Goal: Task Accomplishment & Management: Use online tool/utility

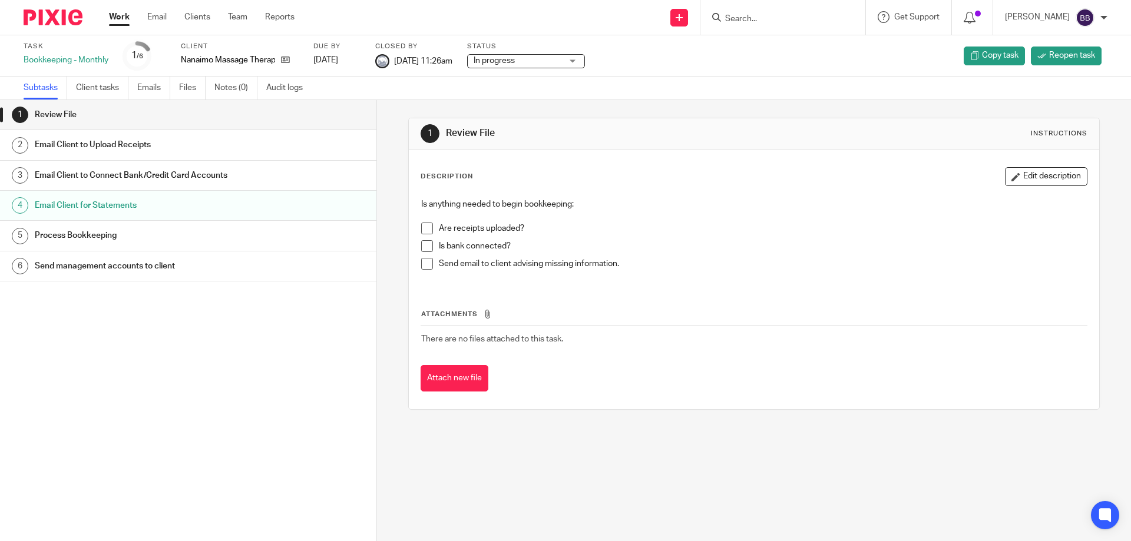
click at [107, 14] on div "Work Email Clients Team Reports Work Email Clients Team Reports Settings" at bounding box center [204, 17] width 215 height 35
click at [120, 15] on link "Work" at bounding box center [119, 17] width 21 height 12
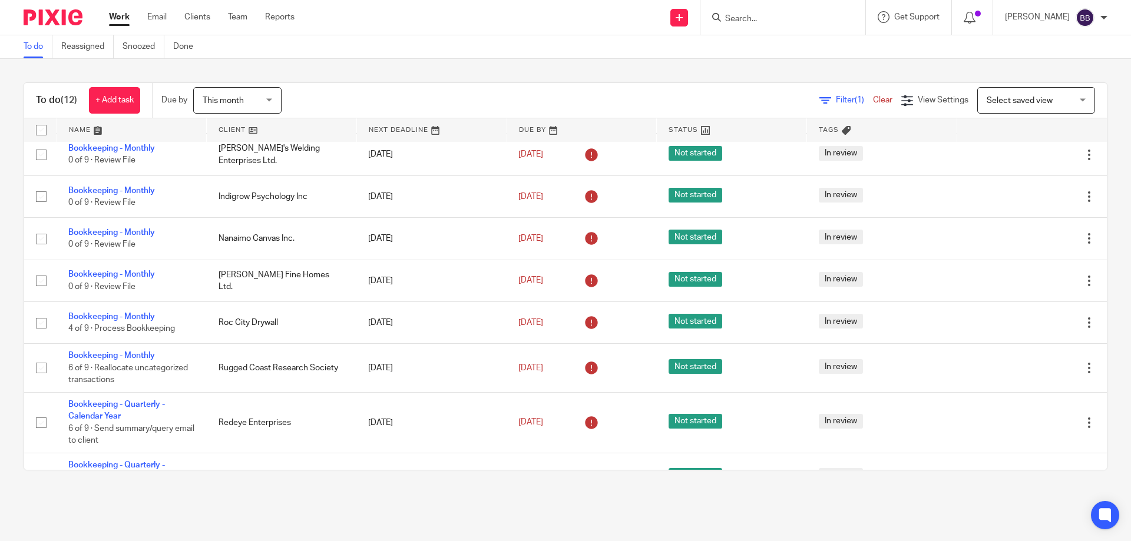
scroll to position [214, 0]
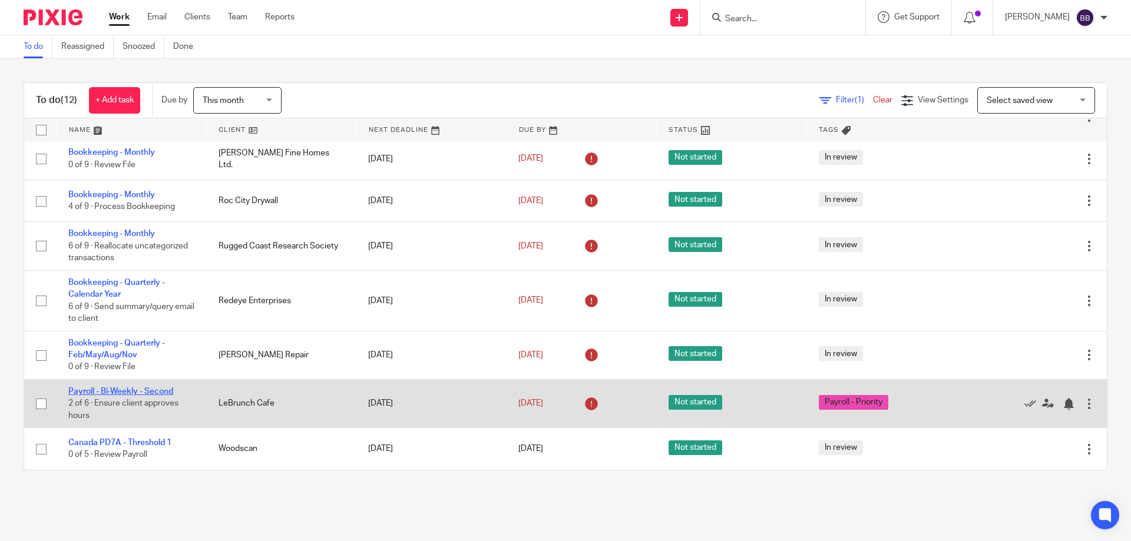
click at [157, 390] on link "Payroll - Bi-Weekly - Second" at bounding box center [120, 392] width 105 height 8
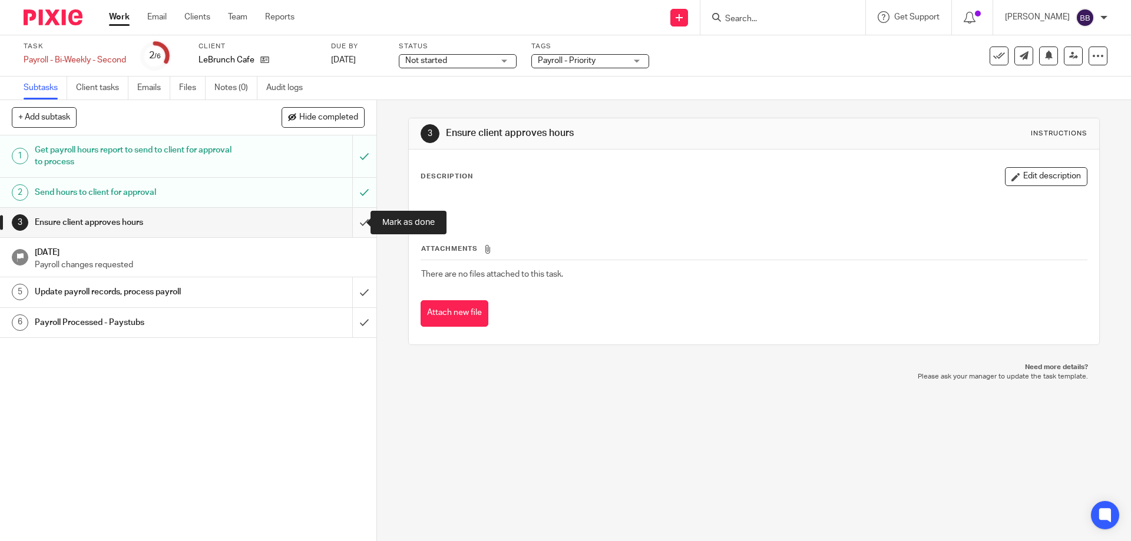
click at [352, 226] on input "submit" at bounding box center [188, 222] width 376 height 29
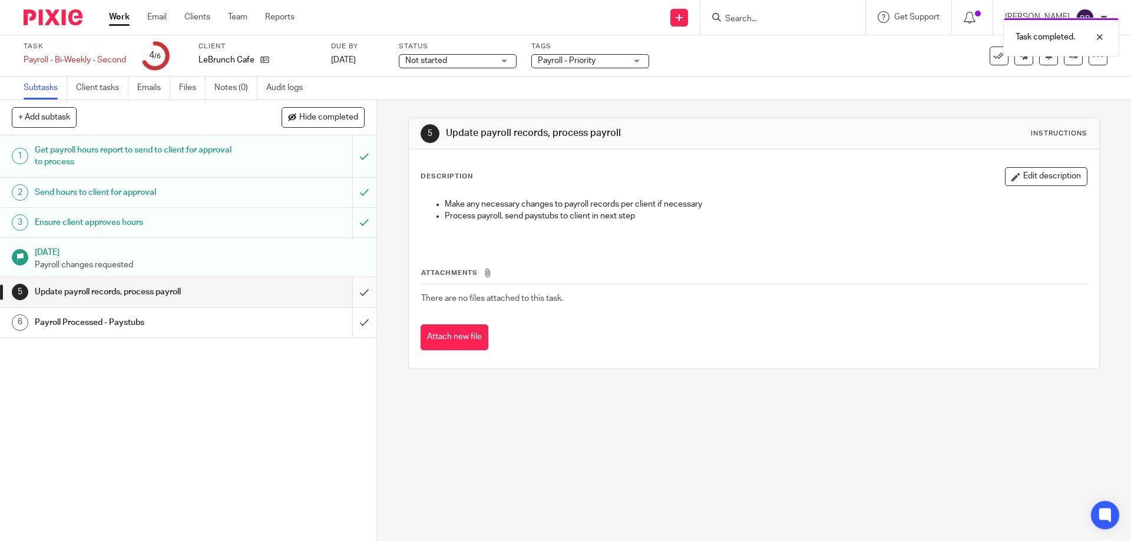
click at [351, 296] on input "submit" at bounding box center [188, 291] width 376 height 29
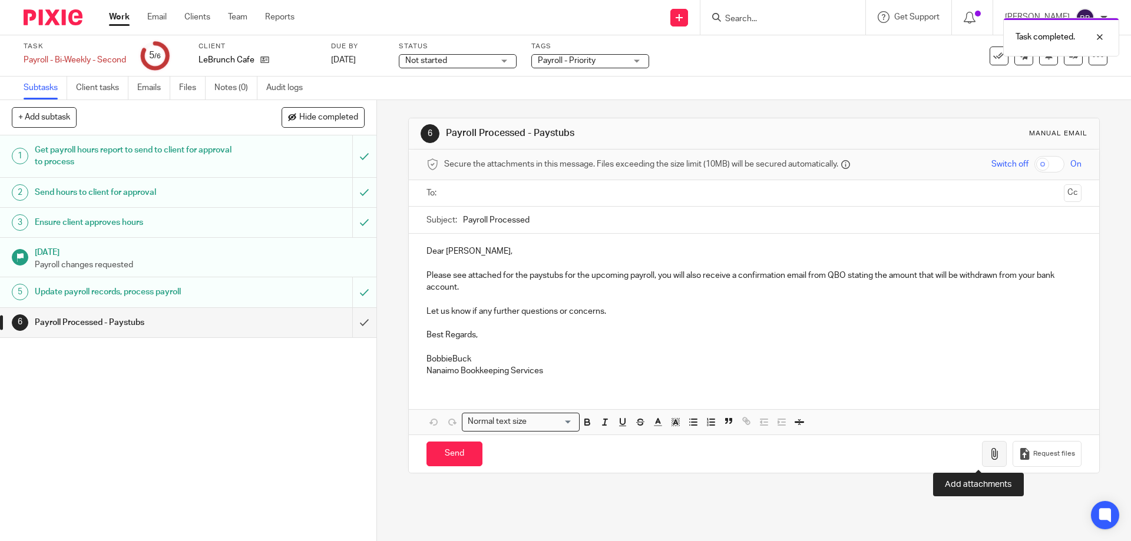
click at [982, 459] on button "button" at bounding box center [994, 454] width 25 height 27
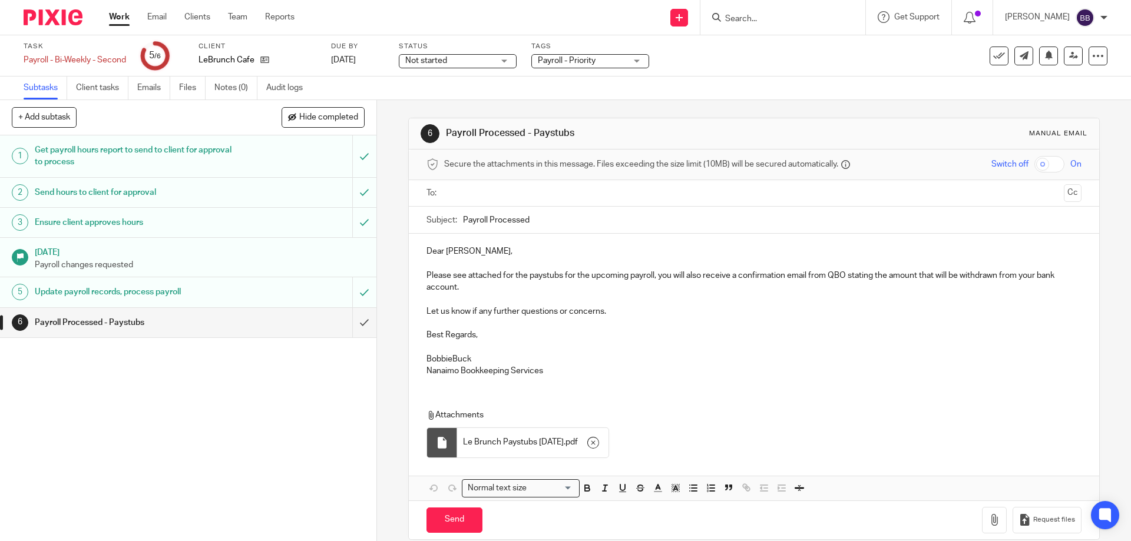
click at [448, 193] on input "text" at bounding box center [753, 194] width 610 height 14
click at [439, 253] on p "Dear Chris," at bounding box center [753, 254] width 654 height 12
click at [474, 253] on p "Hello Chris," at bounding box center [753, 254] width 654 height 12
click at [448, 363] on p "BobbieBuck" at bounding box center [753, 362] width 654 height 12
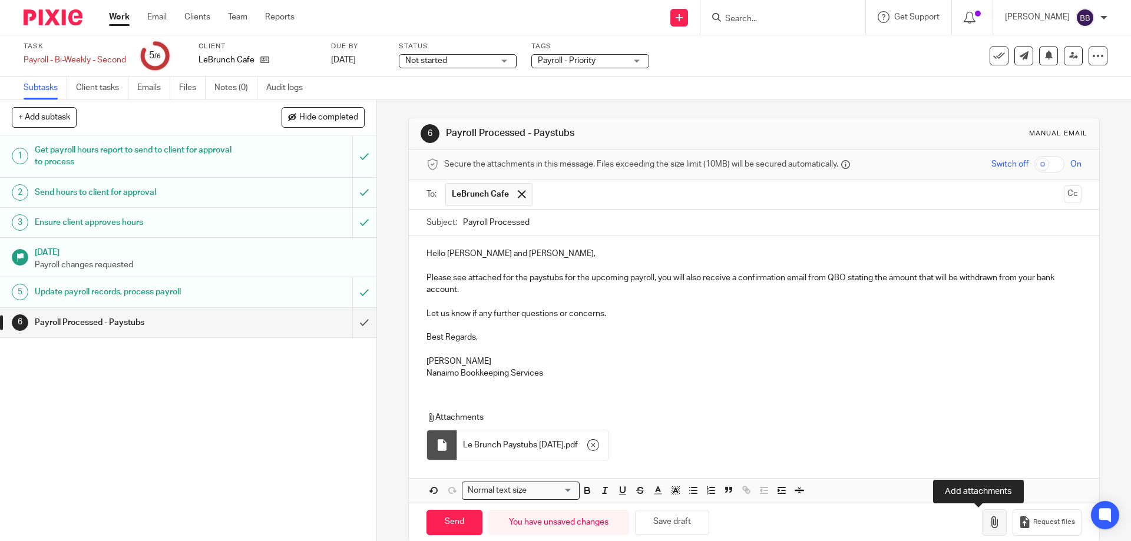
drag, startPoint x: 978, startPoint y: 519, endPoint x: 970, endPoint y: 521, distance: 8.4
click at [982, 521] on button "button" at bounding box center [994, 522] width 25 height 27
click at [447, 522] on input "Send" at bounding box center [454, 522] width 56 height 25
type input "Sent"
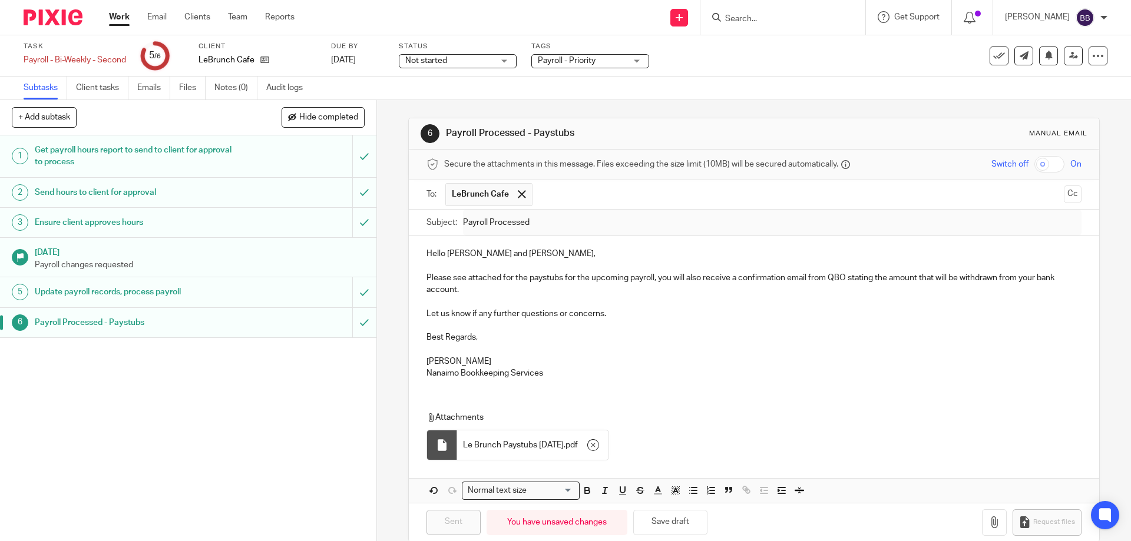
click at [115, 17] on link "Work" at bounding box center [119, 17] width 21 height 12
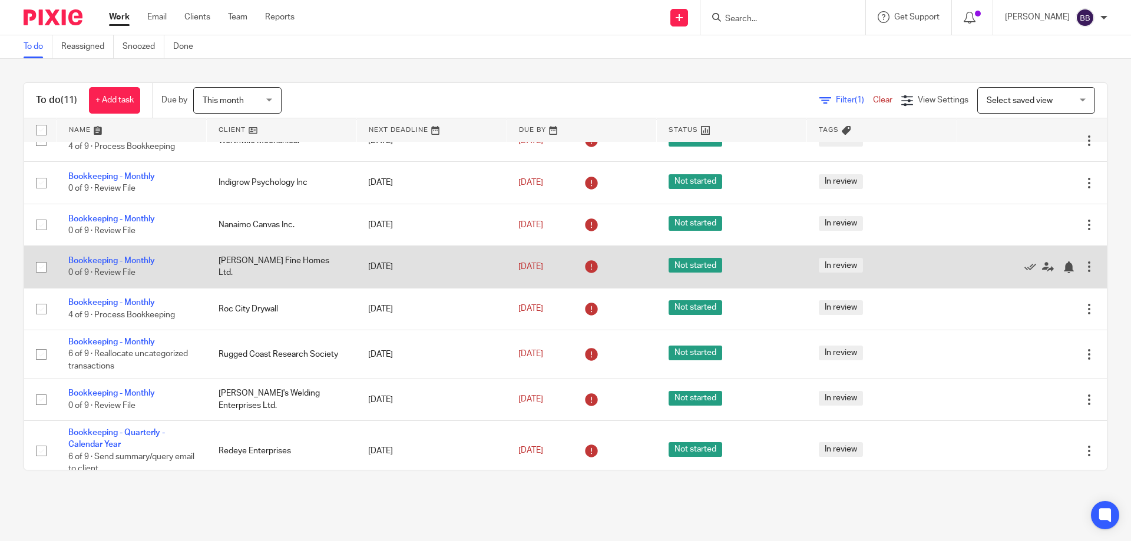
scroll to position [166, 0]
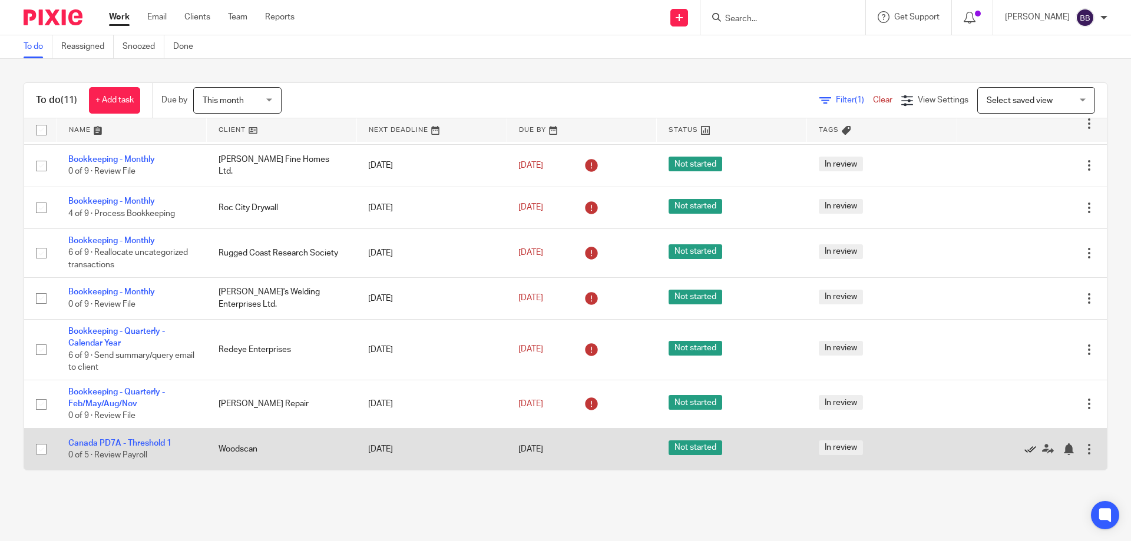
click at [1024, 450] on icon at bounding box center [1030, 449] width 12 height 12
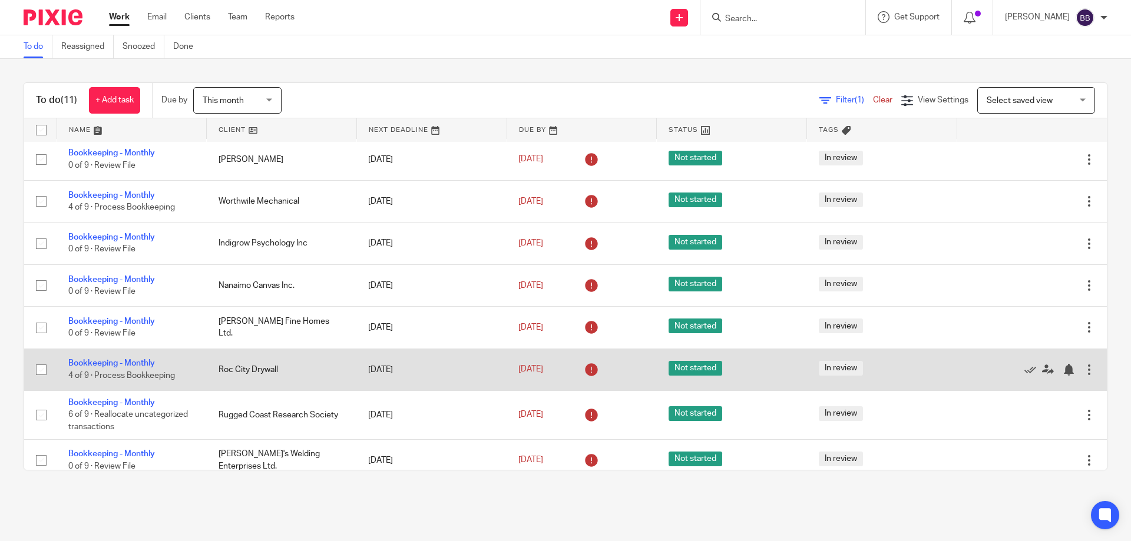
scroll to position [0, 0]
